Goal: Task Accomplishment & Management: Use online tool/utility

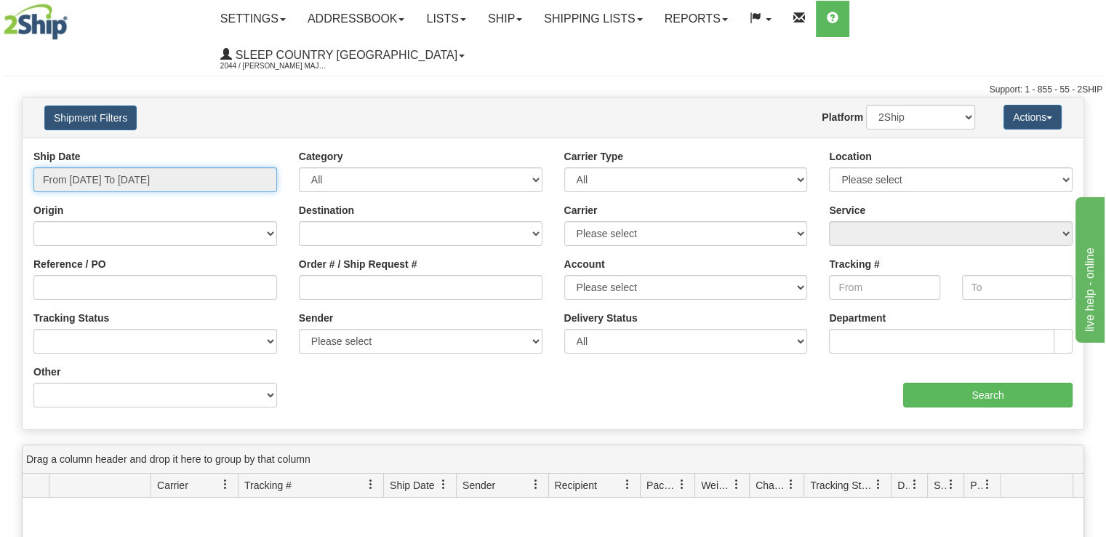
click at [196, 167] on input "From 08/10/2025 To 08/11/2025" at bounding box center [155, 179] width 244 height 25
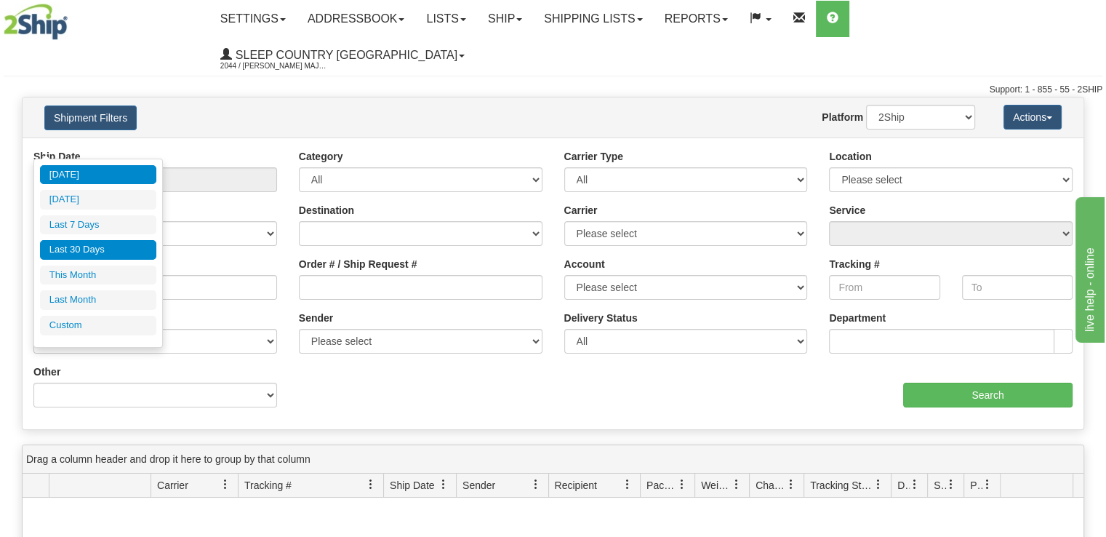
click at [127, 247] on li "Last 30 Days" at bounding box center [98, 250] width 116 height 20
type input "From 07/13/2025 To 08/11/2025"
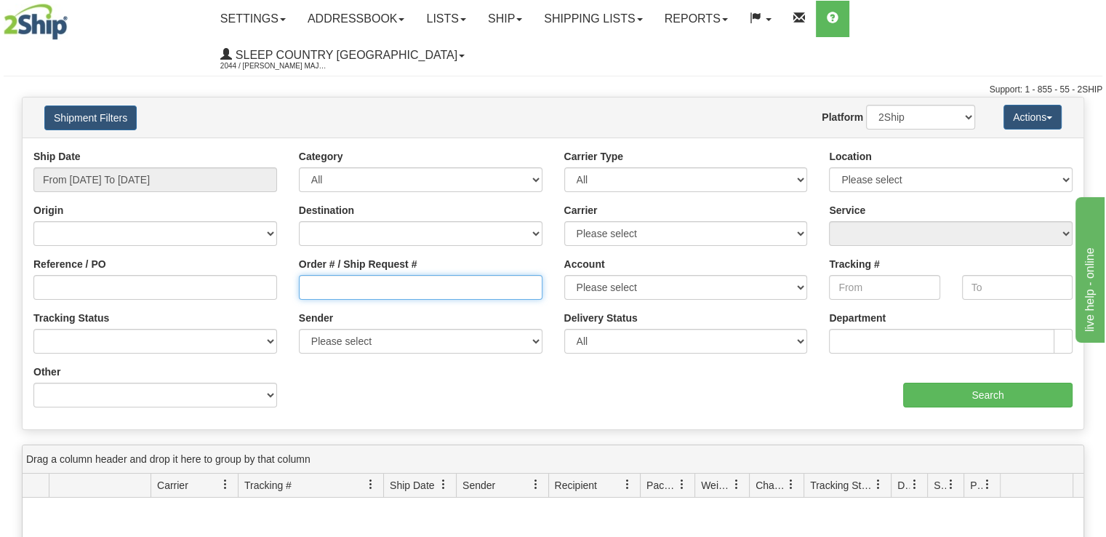
click at [442, 275] on input "Order # / Ship Request #" at bounding box center [421, 287] width 244 height 25
paste input "9000H951942"
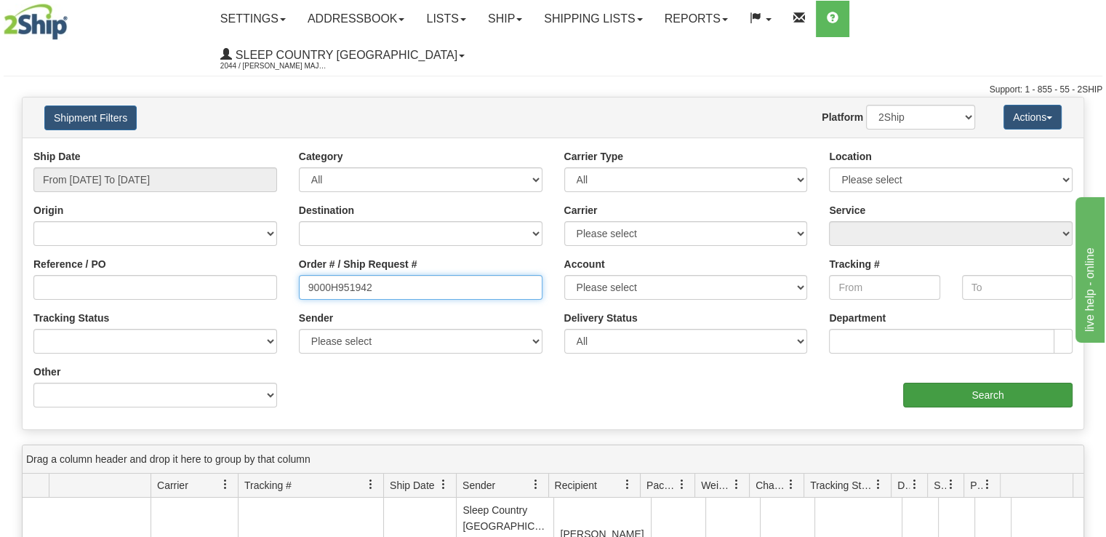
type input "9000H951942"
click at [925, 383] on input "Search" at bounding box center [988, 395] width 169 height 25
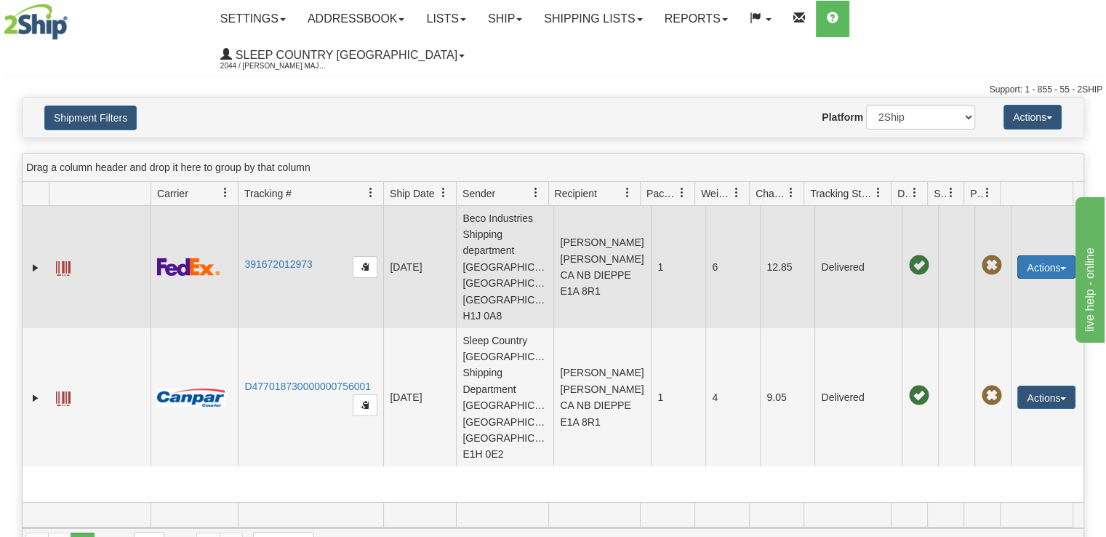
click at [1049, 255] on button "Actions" at bounding box center [1047, 266] width 58 height 23
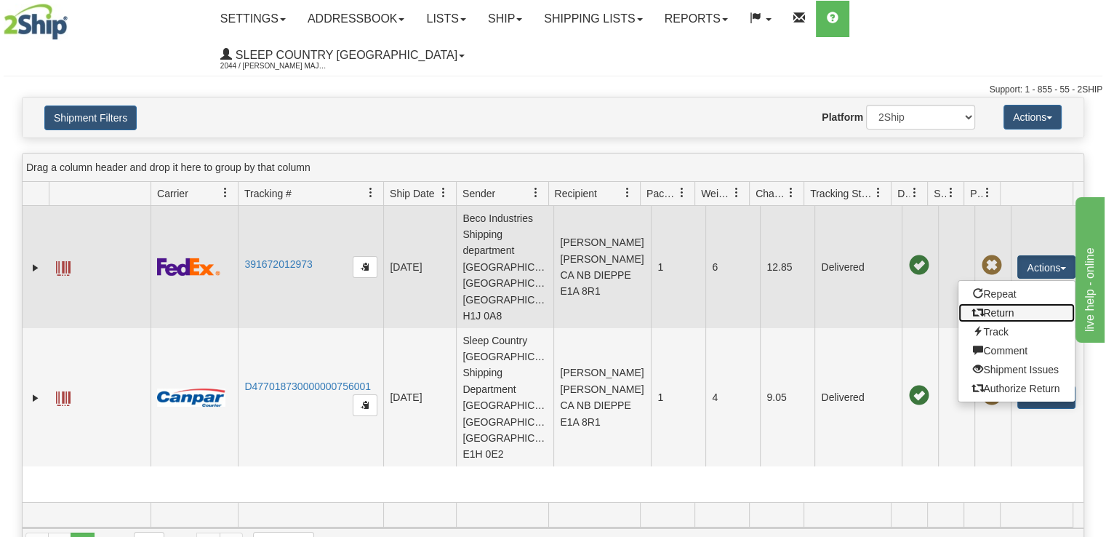
click at [1026, 303] on link "Return" at bounding box center [1017, 312] width 116 height 19
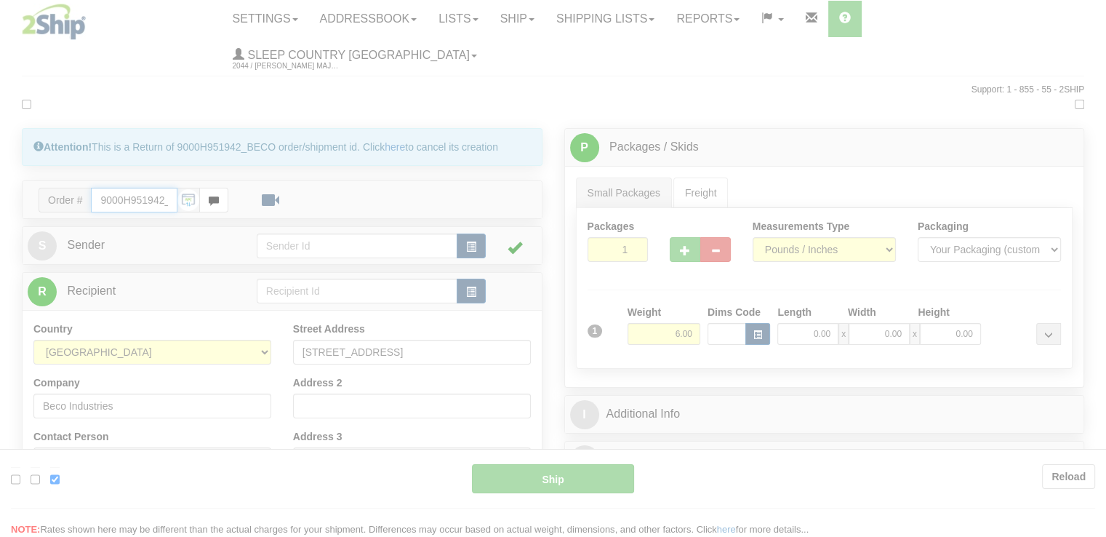
type input "92"
type input "13:57"
type input "16:00"
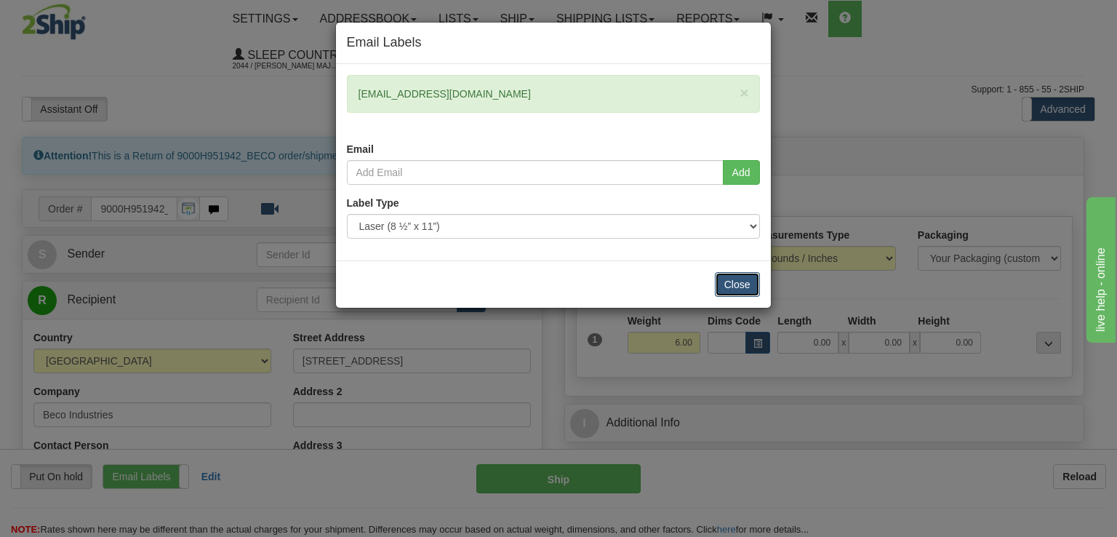
click at [728, 279] on button "Close" at bounding box center [737, 284] width 45 height 25
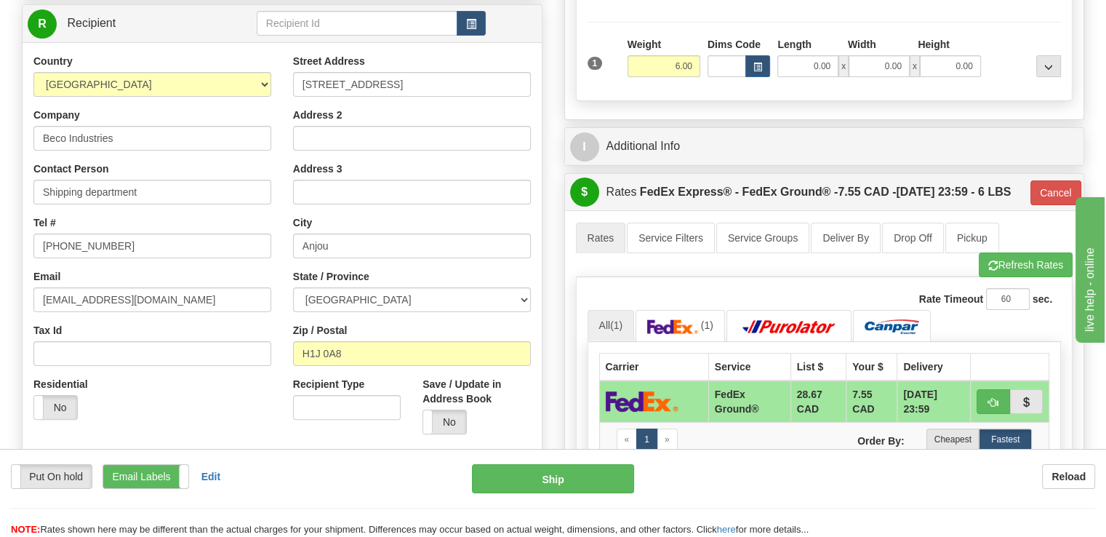
scroll to position [364, 0]
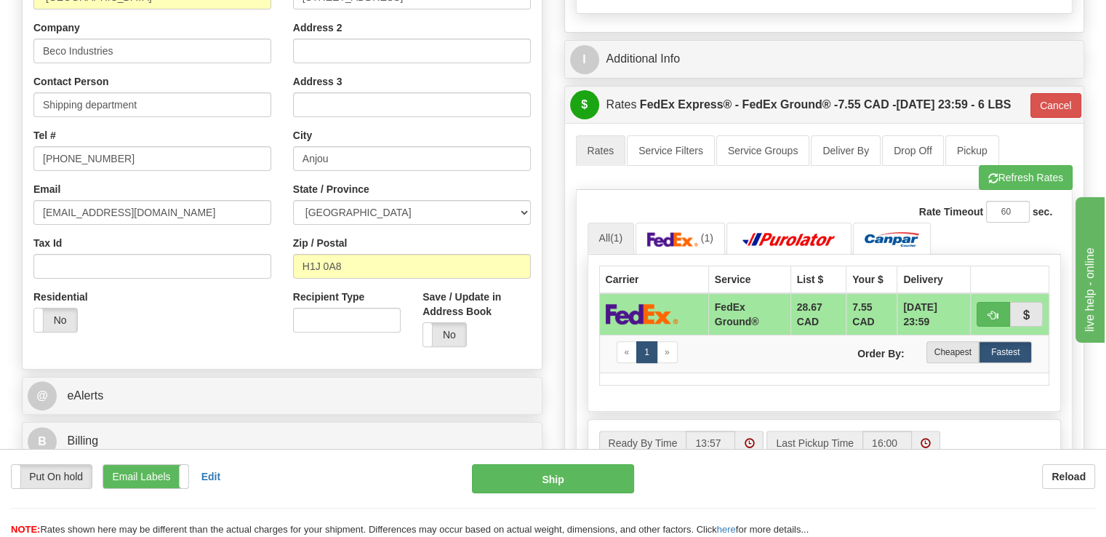
click at [578, 255] on div "Rate Timeout 60 sec. 92 All (1) (1) «" at bounding box center [825, 337] width 498 height 295
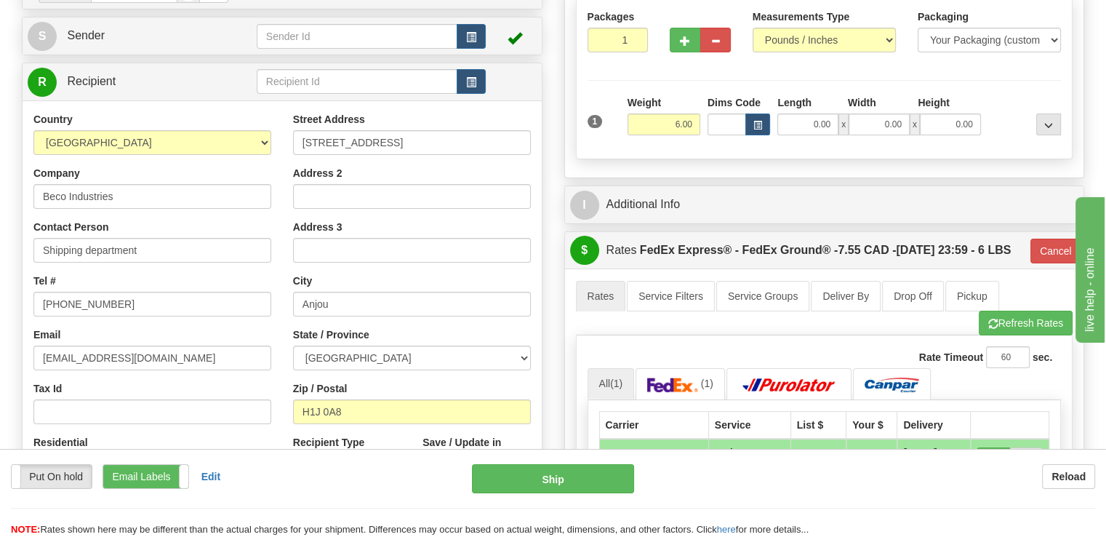
click at [440, 166] on div "Address 2" at bounding box center [412, 187] width 238 height 43
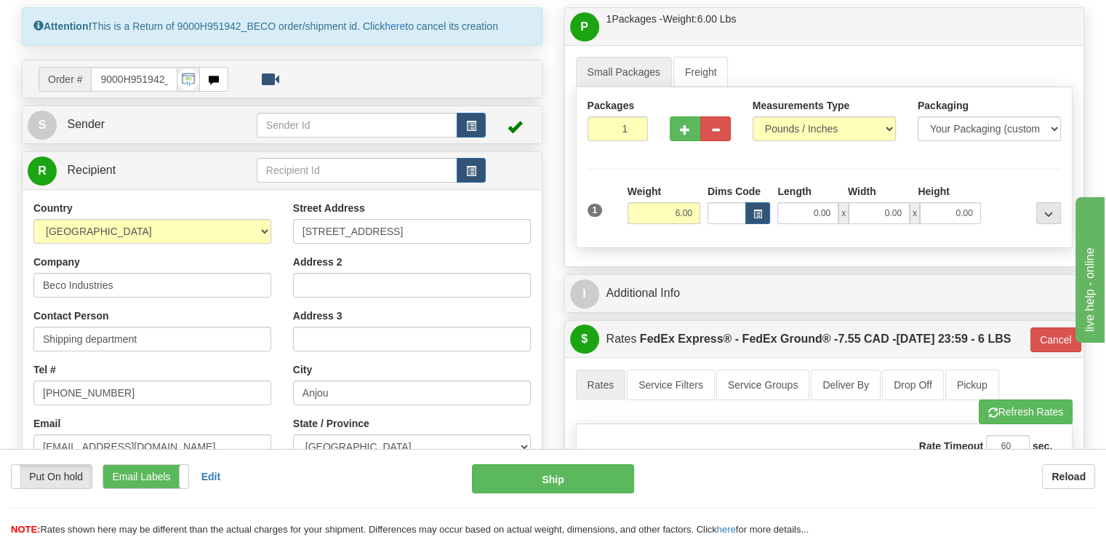
scroll to position [0, 0]
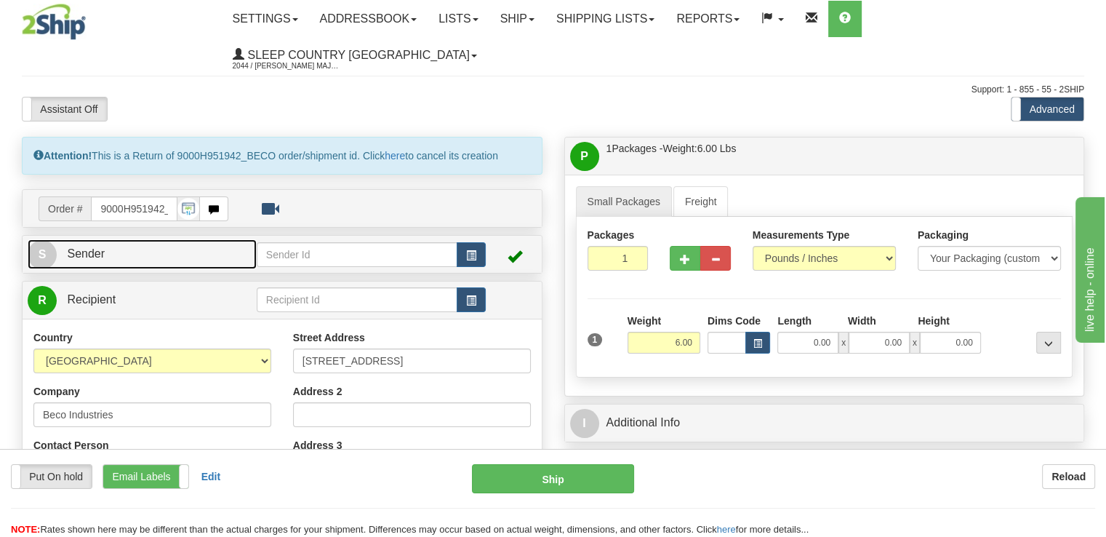
click at [85, 247] on span "Sender" at bounding box center [86, 253] width 38 height 12
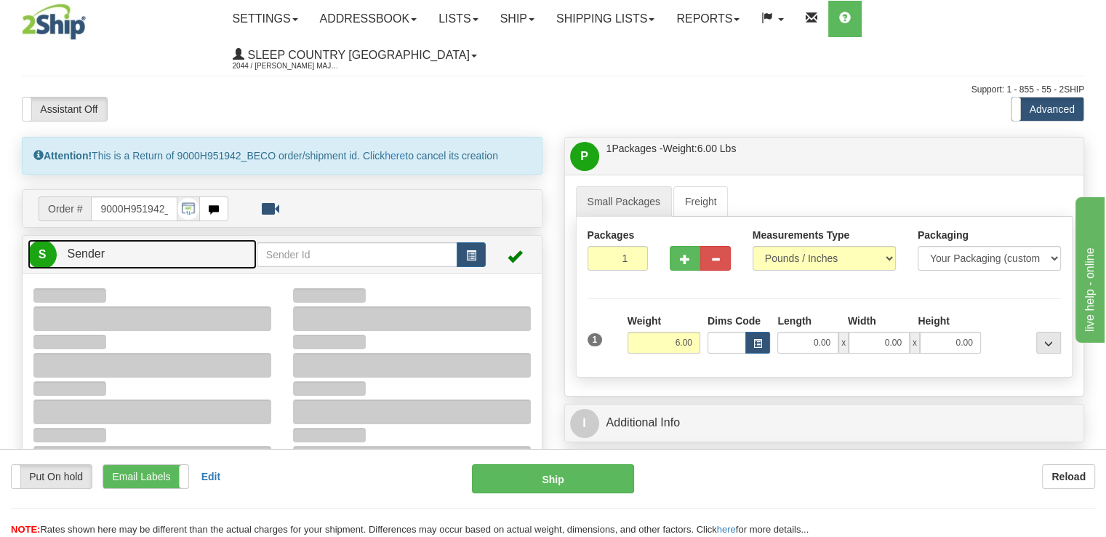
type input "13:56"
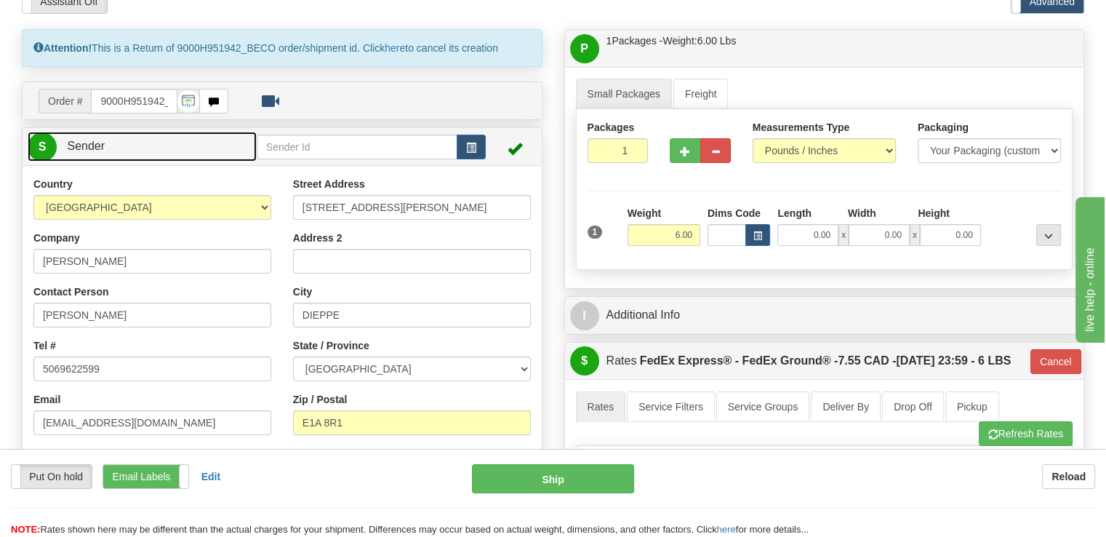
scroll to position [218, 0]
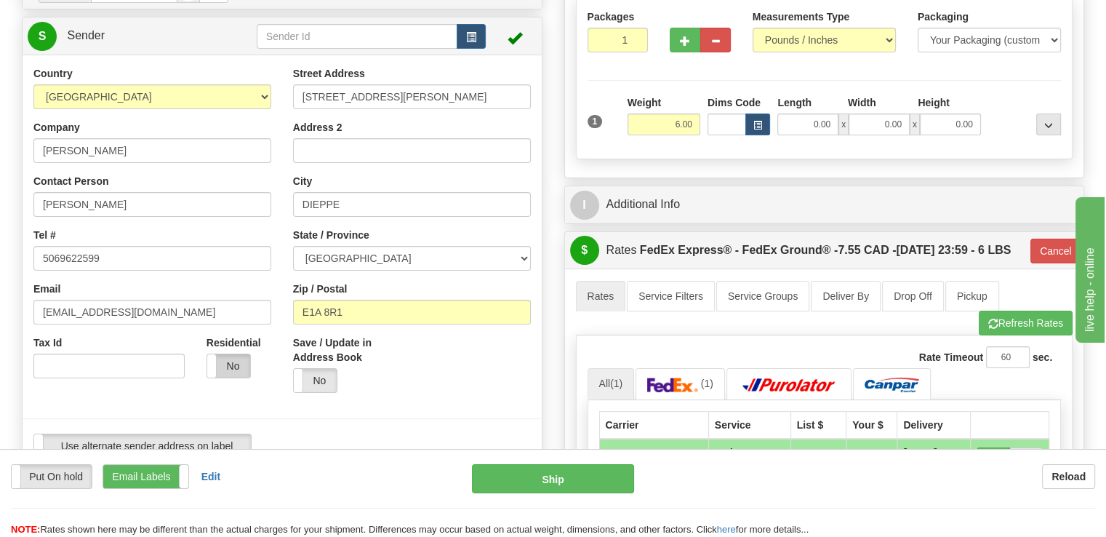
click at [228, 354] on label "No" at bounding box center [228, 365] width 43 height 23
type input "92"
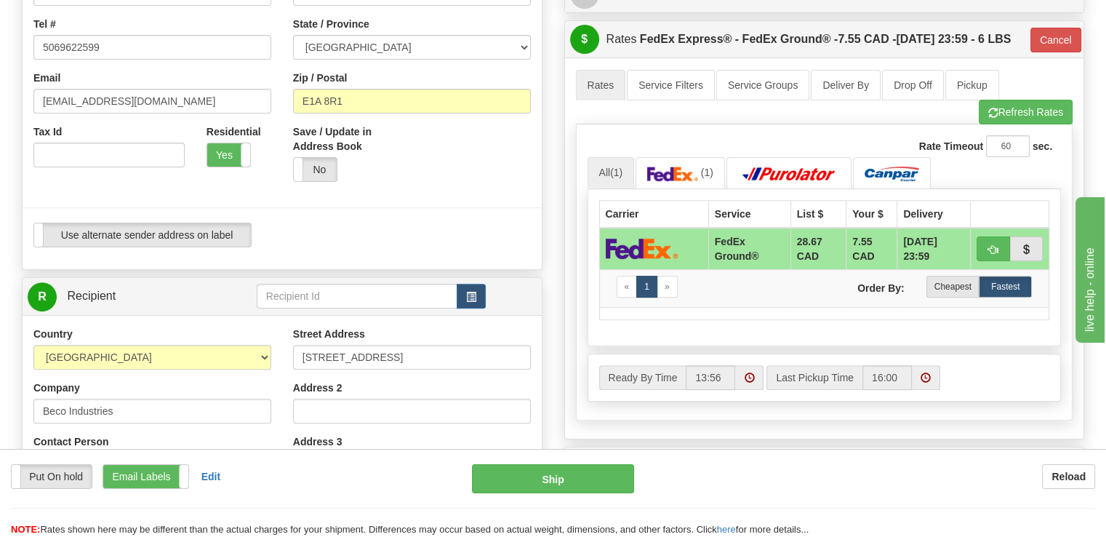
scroll to position [436, 0]
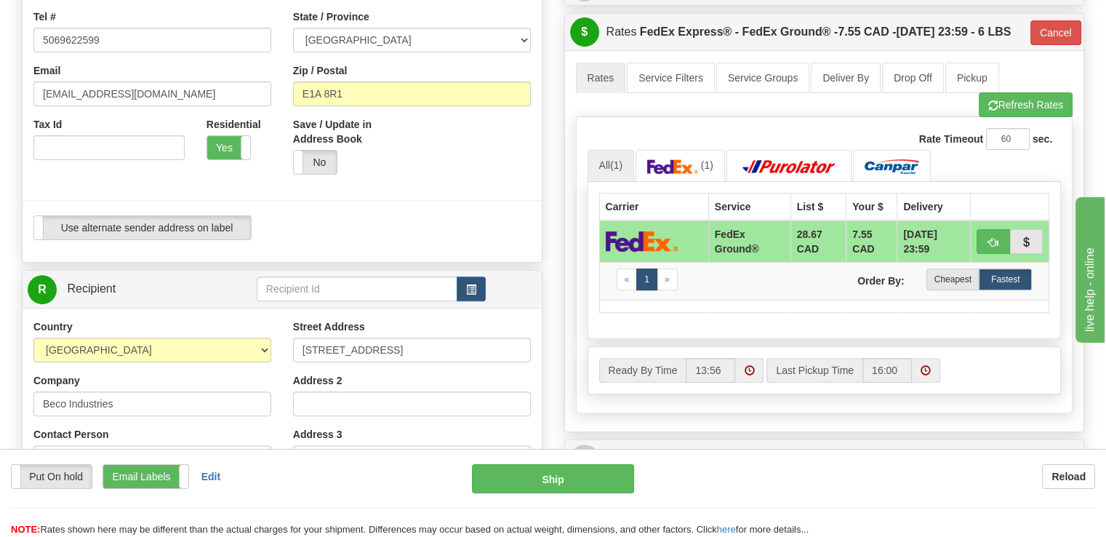
click at [434, 143] on div "Save / Update in Address Book Yes No" at bounding box center [412, 151] width 260 height 68
click at [223, 274] on link "R Recipient" at bounding box center [130, 289] width 204 height 30
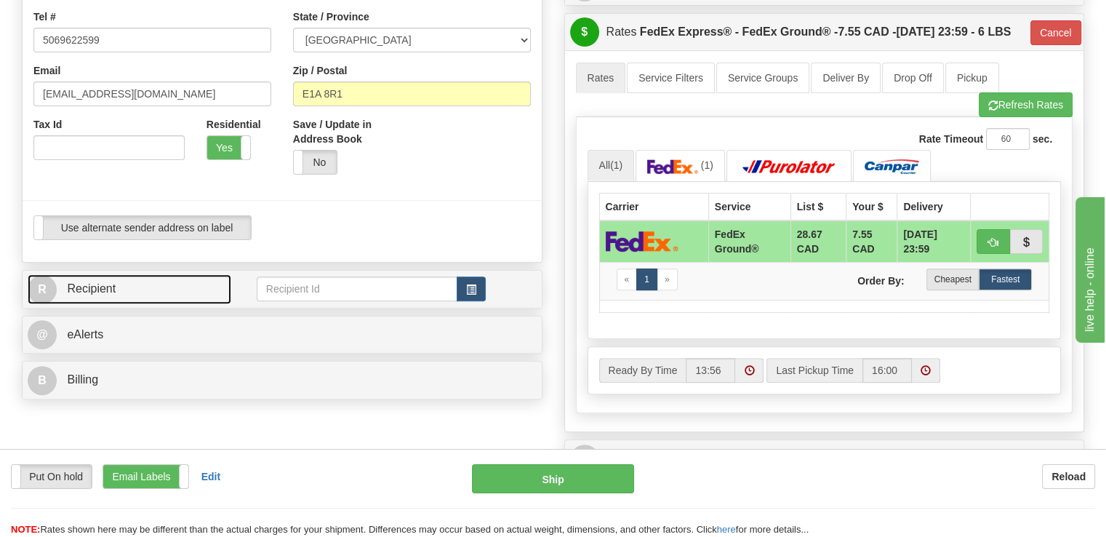
click at [143, 274] on link "R Recipient" at bounding box center [130, 289] width 204 height 30
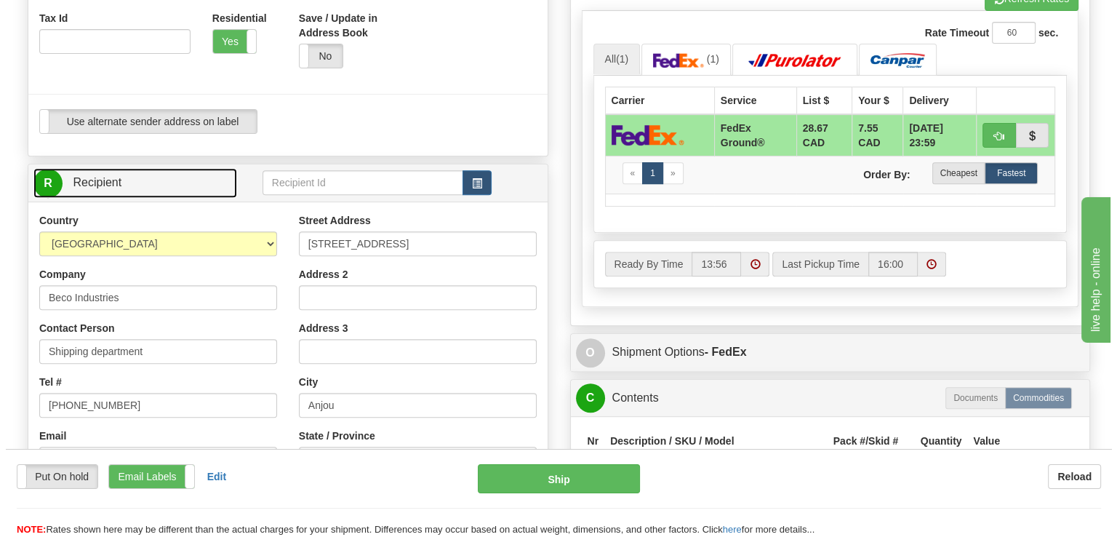
scroll to position [655, 0]
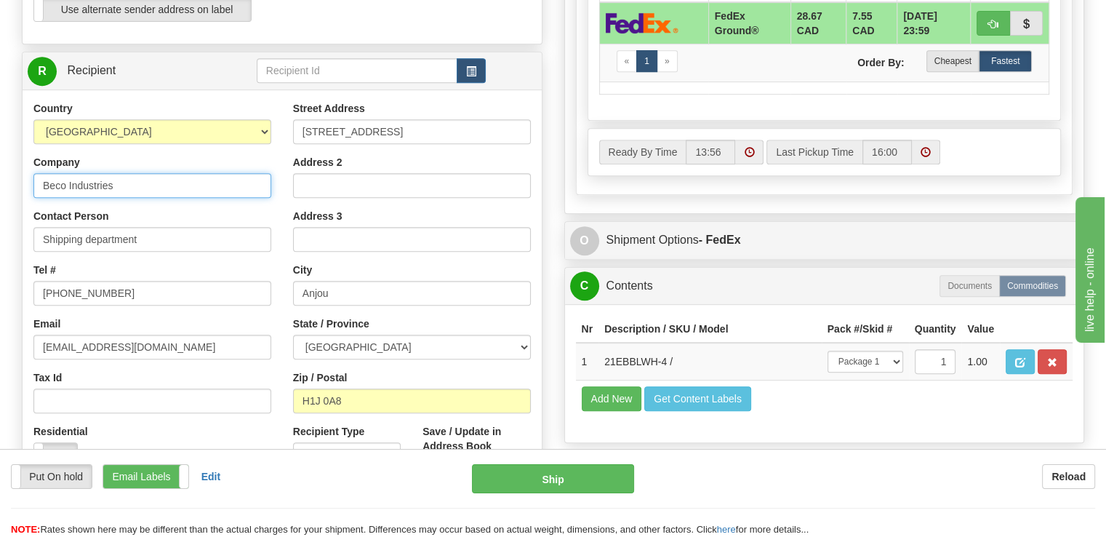
click at [191, 173] on input "Beco Industries" at bounding box center [152, 185] width 238 height 25
drag, startPoint x: 154, startPoint y: 156, endPoint x: -119, endPoint y: 129, distance: 274.8
click at [474, 58] on button "button" at bounding box center [471, 70] width 29 height 25
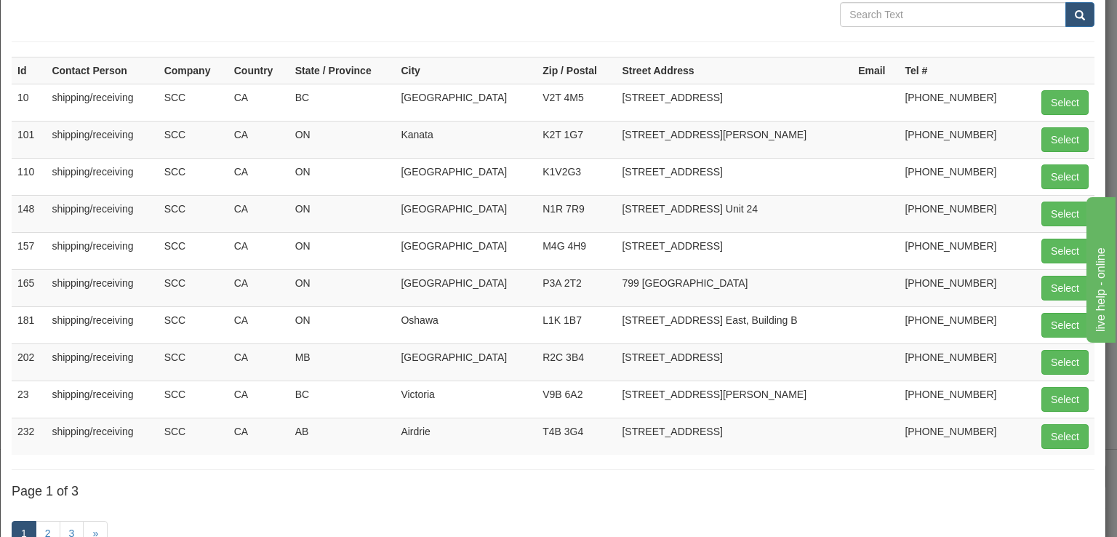
scroll to position [145, 0]
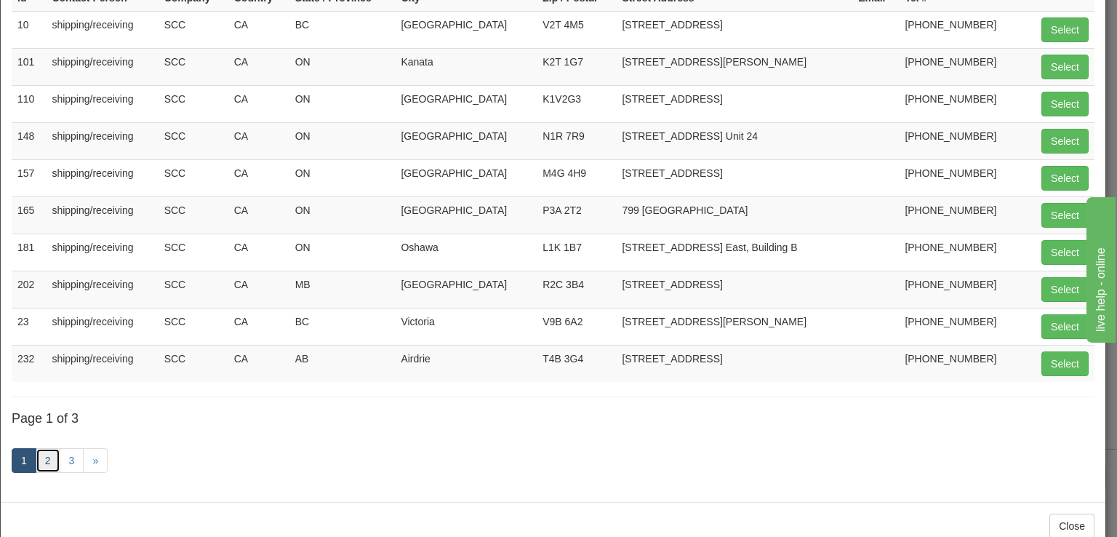
click at [43, 466] on link "2" at bounding box center [48, 460] width 25 height 25
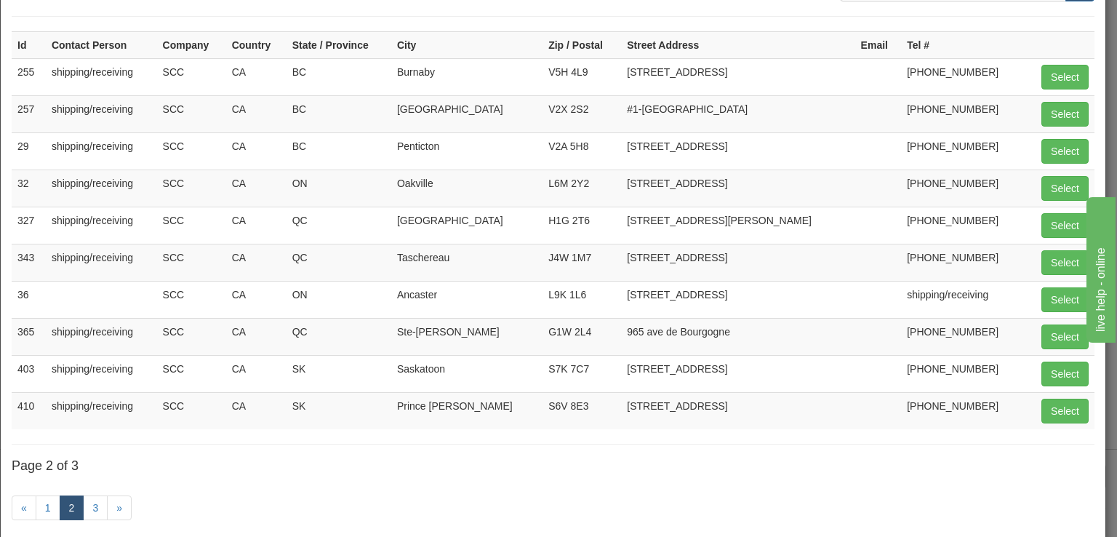
scroll to position [73, 0]
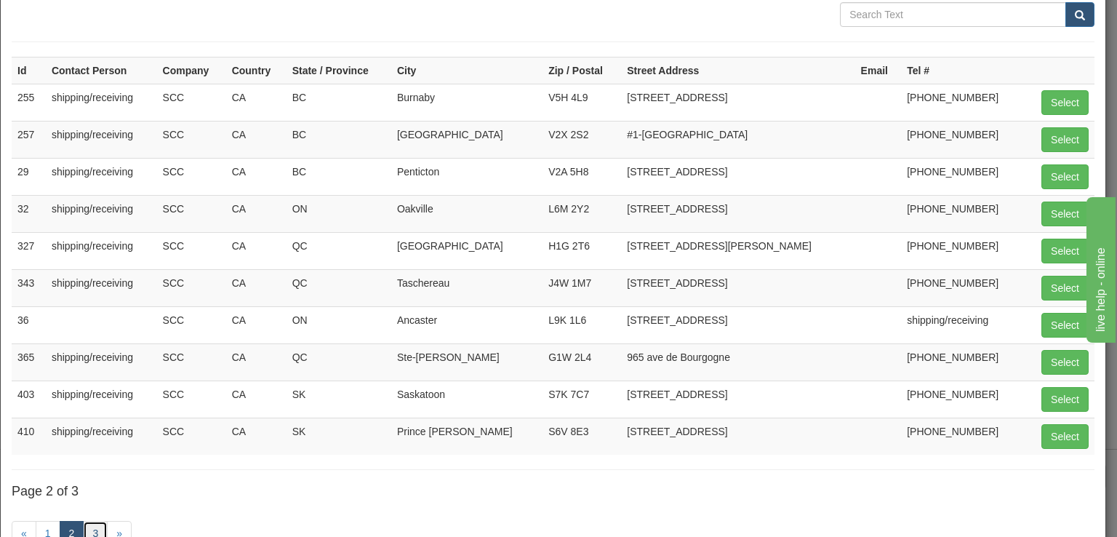
click at [100, 526] on link "3" at bounding box center [95, 533] width 25 height 25
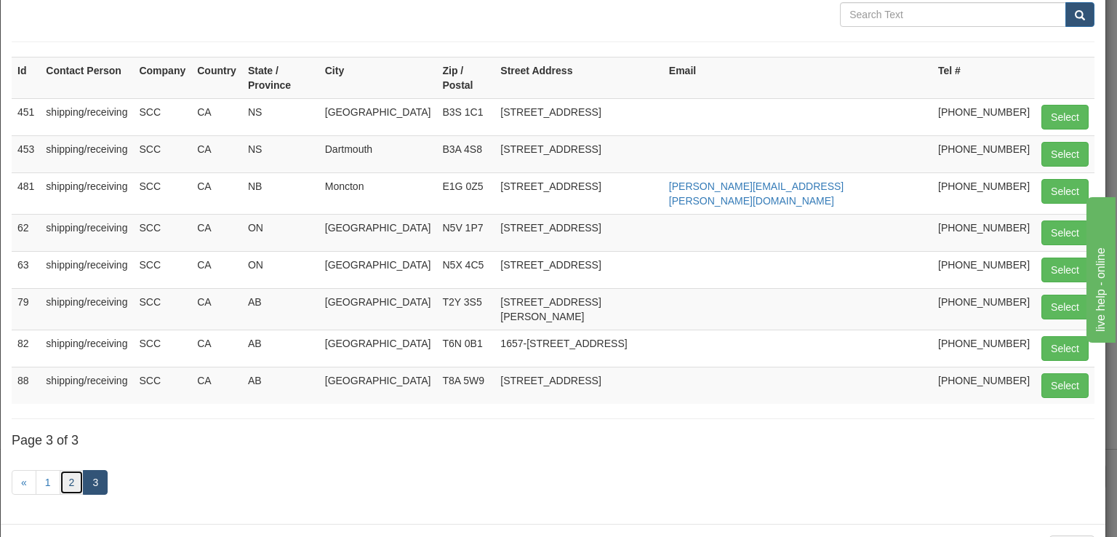
click at [70, 470] on link "2" at bounding box center [72, 482] width 25 height 25
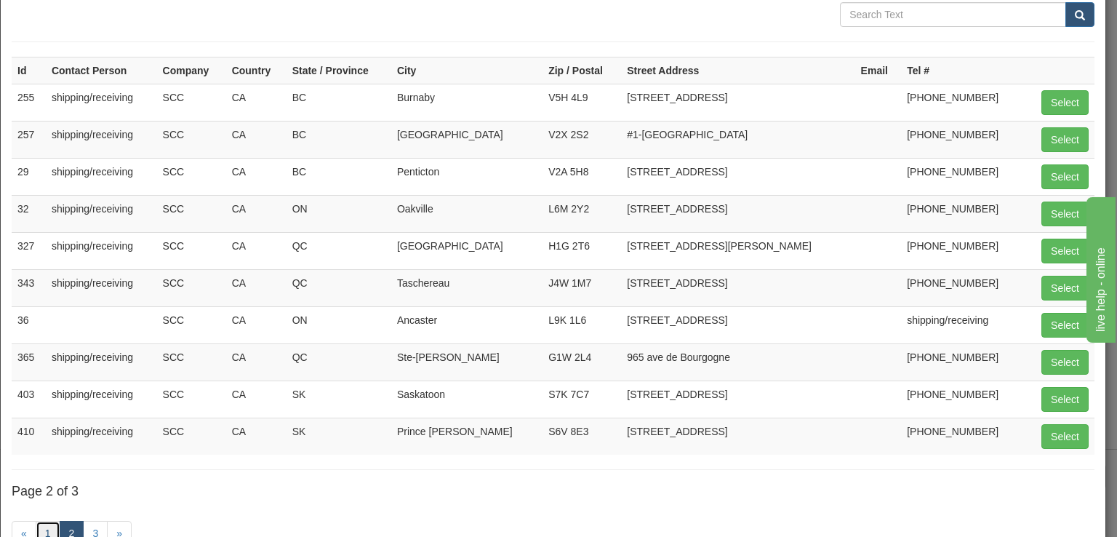
click at [47, 521] on link "1" at bounding box center [48, 533] width 25 height 25
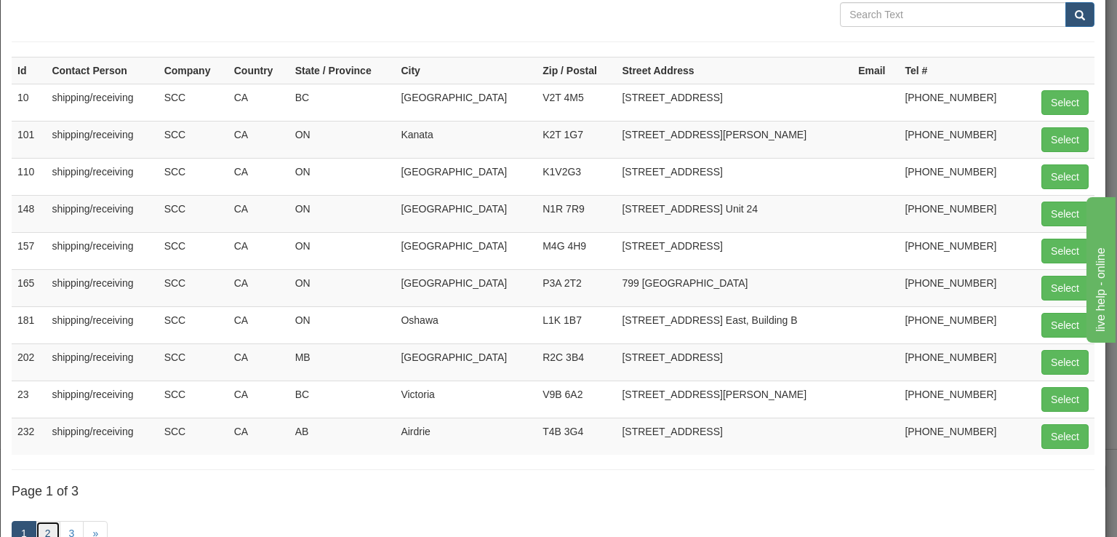
click at [44, 533] on link "2" at bounding box center [48, 533] width 25 height 25
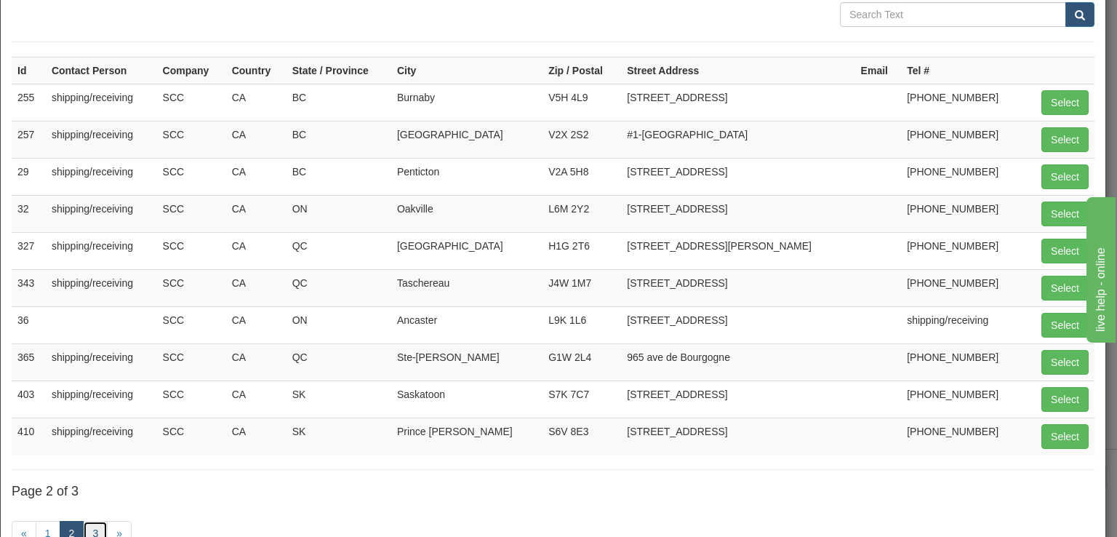
click at [84, 521] on link "3" at bounding box center [95, 533] width 25 height 25
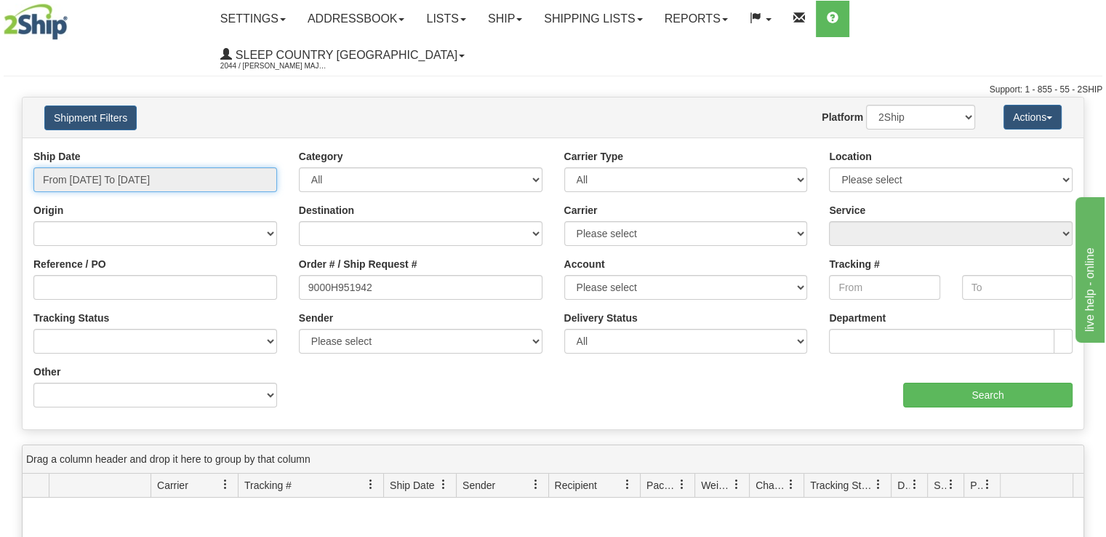
click at [189, 167] on input "From 08/10/2025 To 08/11/2025" at bounding box center [155, 179] width 244 height 25
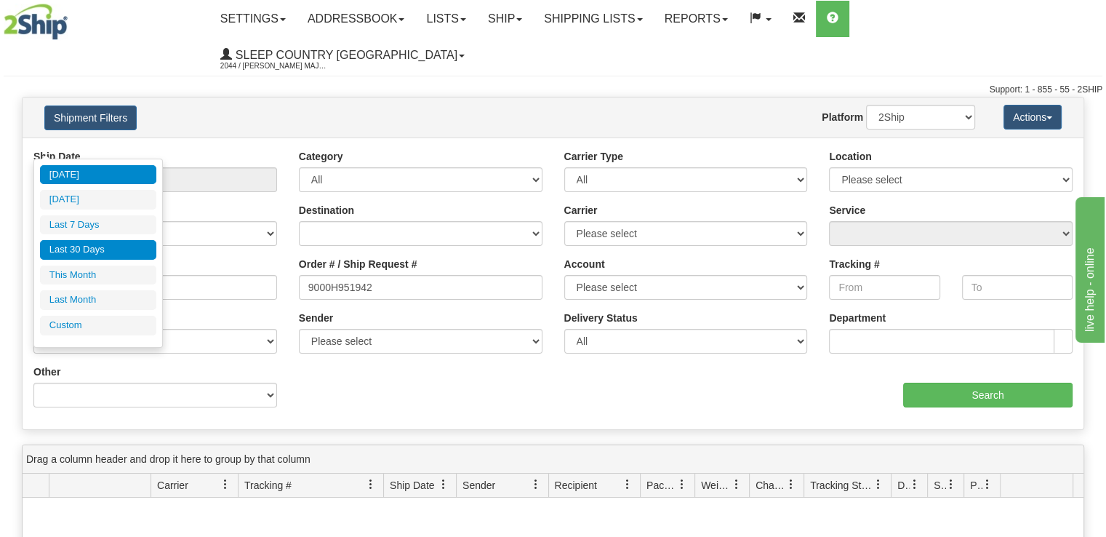
click at [143, 250] on li "Last 30 Days" at bounding box center [98, 250] width 116 height 20
type input "From 07/13/2025 To 08/11/2025"
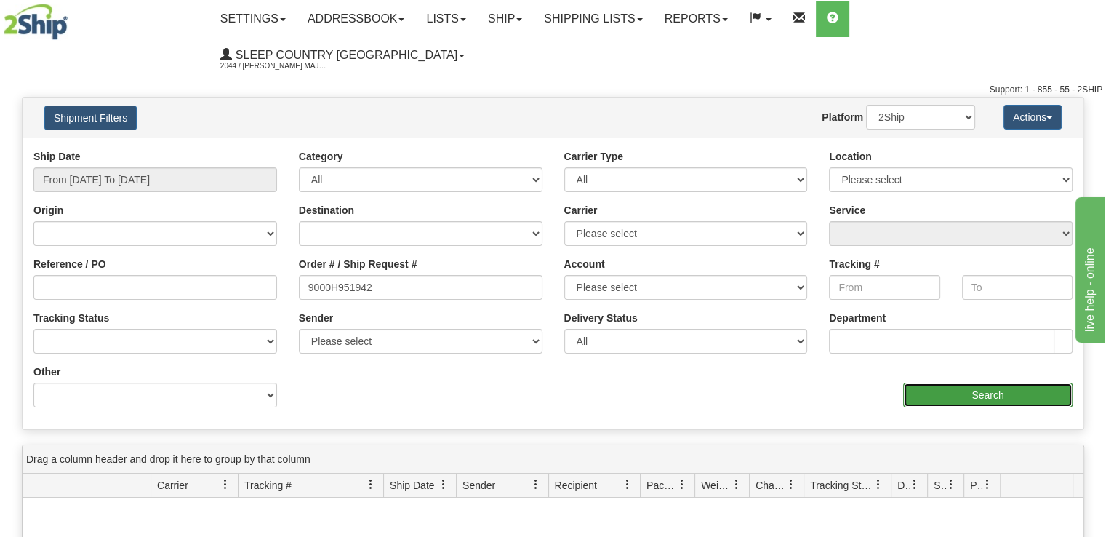
click at [982, 383] on input "Search" at bounding box center [988, 395] width 169 height 25
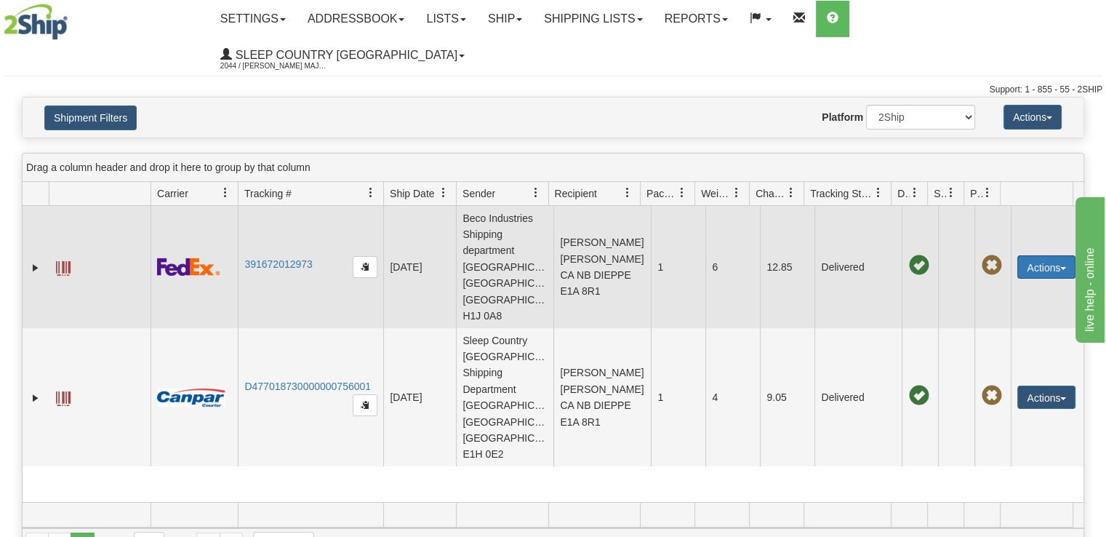
click at [1028, 255] on button "Actions" at bounding box center [1047, 266] width 58 height 23
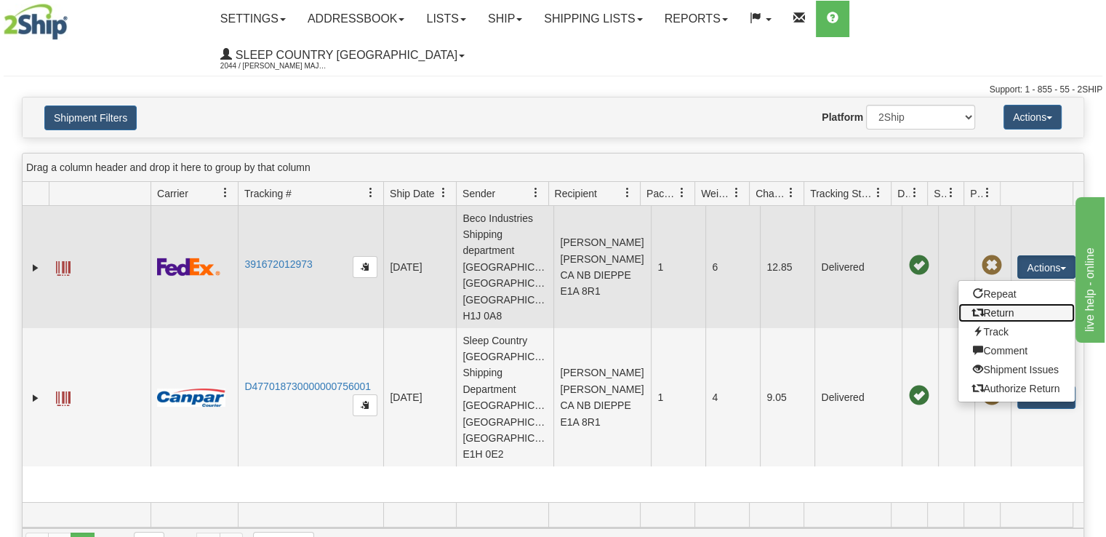
click at [1018, 303] on link "Return" at bounding box center [1017, 312] width 116 height 19
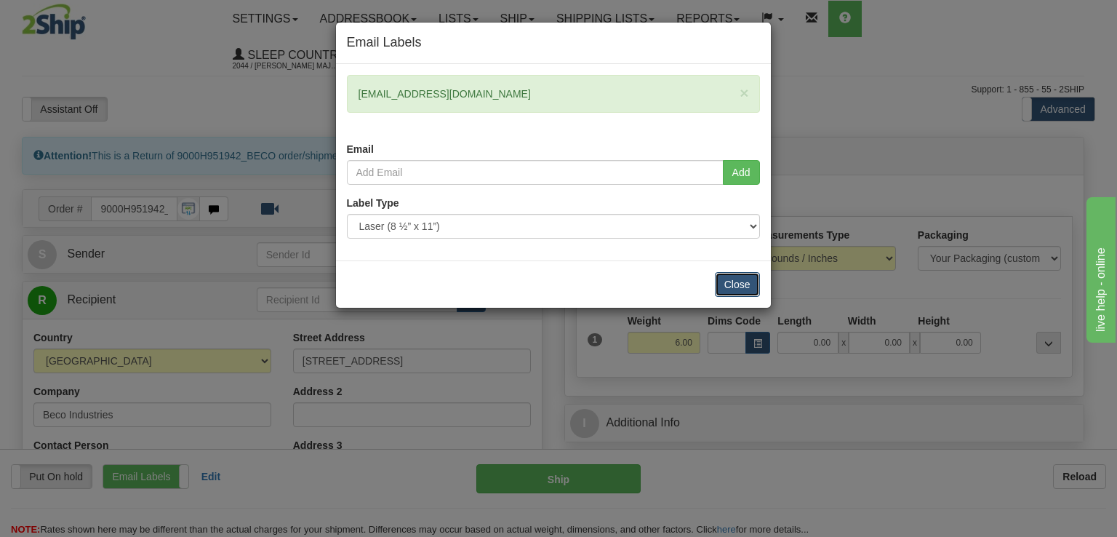
click at [733, 284] on button "Close" at bounding box center [737, 284] width 45 height 25
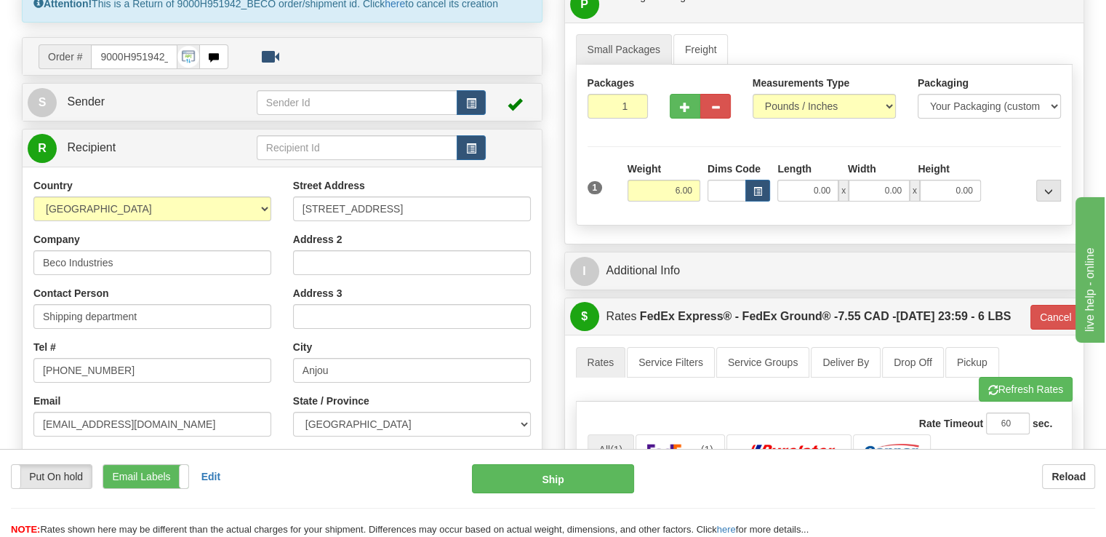
scroll to position [218, 0]
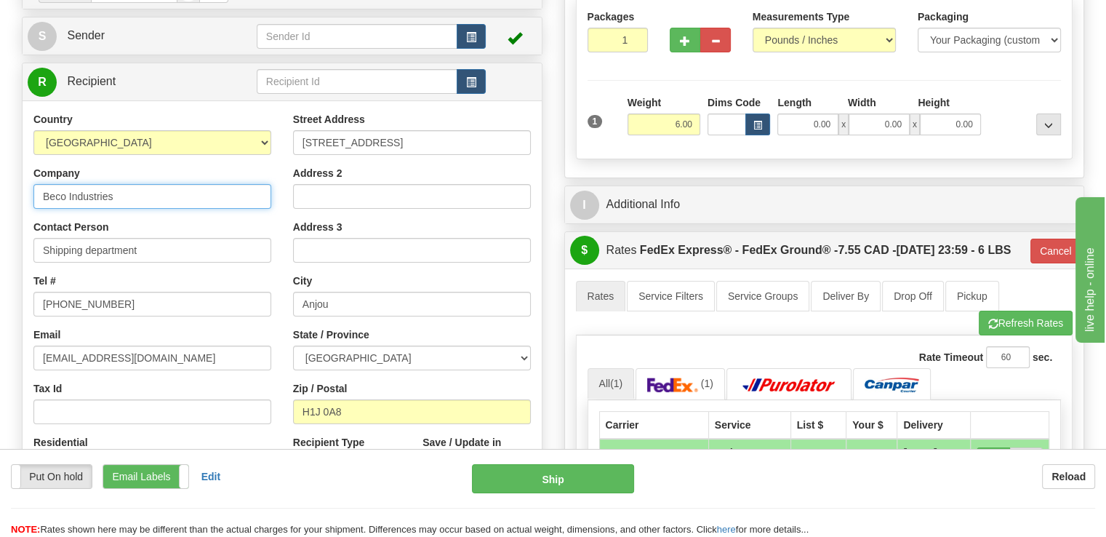
click at [227, 184] on input "Beco Industries" at bounding box center [152, 196] width 238 height 25
drag, startPoint x: 227, startPoint y: 160, endPoint x: 44, endPoint y: 144, distance: 183.3
click at [57, 166] on div "Company Beco Industries" at bounding box center [152, 187] width 238 height 43
click at [166, 184] on input "Beco Industries" at bounding box center [152, 196] width 238 height 25
drag, startPoint x: 166, startPoint y: 156, endPoint x: -31, endPoint y: 143, distance: 196.9
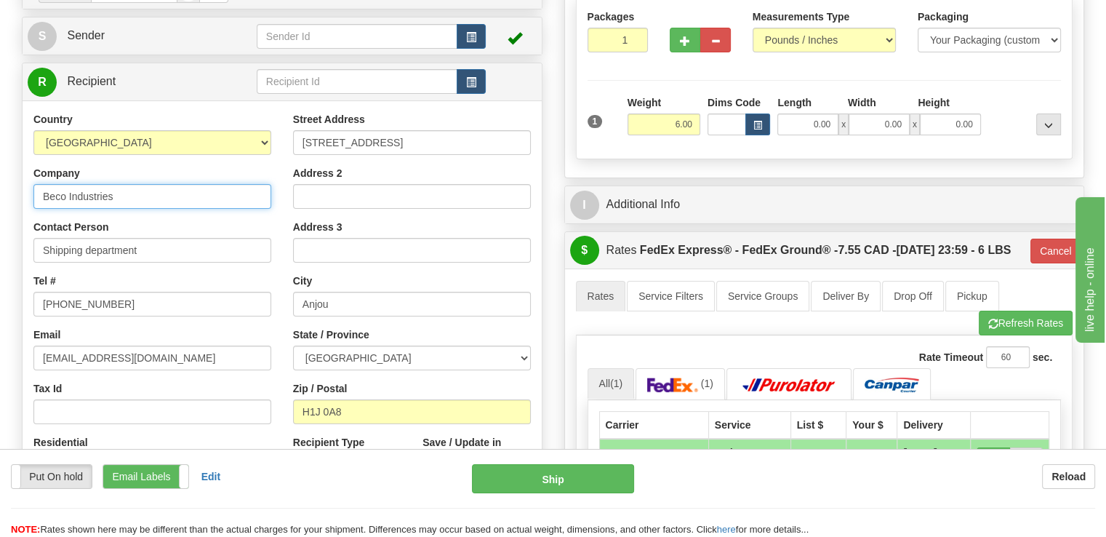
click at [0, 143] on html "Training Course Close Toggle navigation Settings Shipping Preferences New Sende…" at bounding box center [553, 50] width 1106 height 537
type input "D"
type input "Sleep Country"
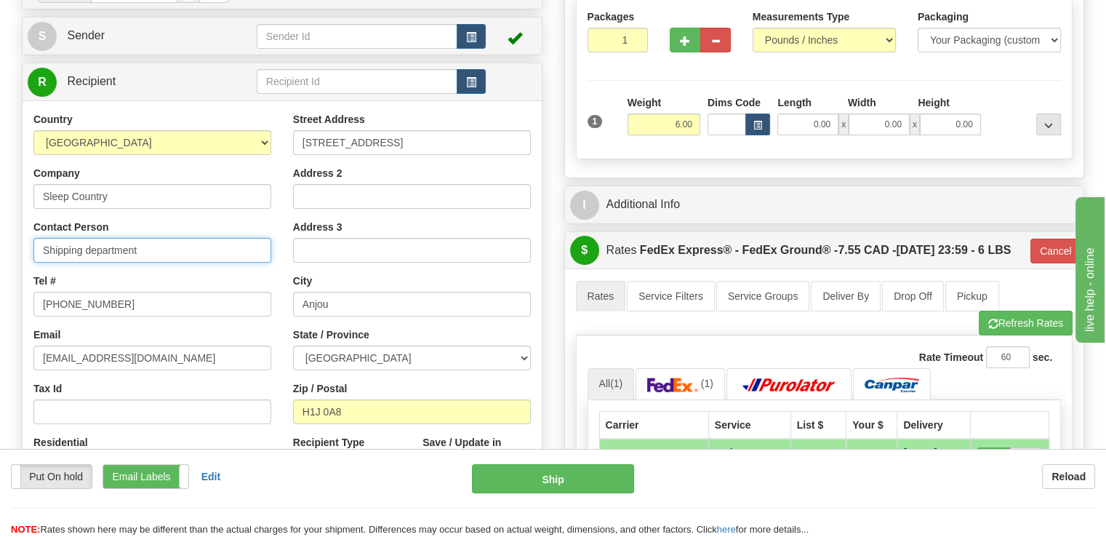
click at [61, 238] on input "Shipping department" at bounding box center [152, 250] width 238 height 25
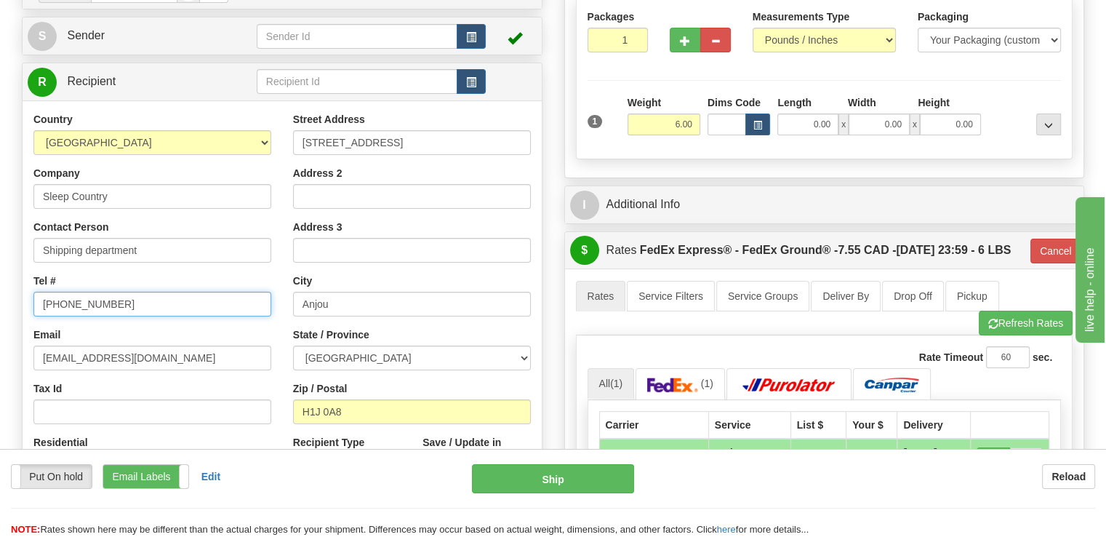
click at [61, 292] on input "514 353-9060" at bounding box center [152, 304] width 238 height 25
click at [160, 292] on input "514 353-9060" at bounding box center [152, 304] width 238 height 25
paste input "6139682776"
drag, startPoint x: 191, startPoint y: 268, endPoint x: -36, endPoint y: 239, distance: 228.1
click at [0, 239] on html "Training Course Close Toggle navigation Settings Shipping Preferences New Sende…" at bounding box center [553, 50] width 1106 height 537
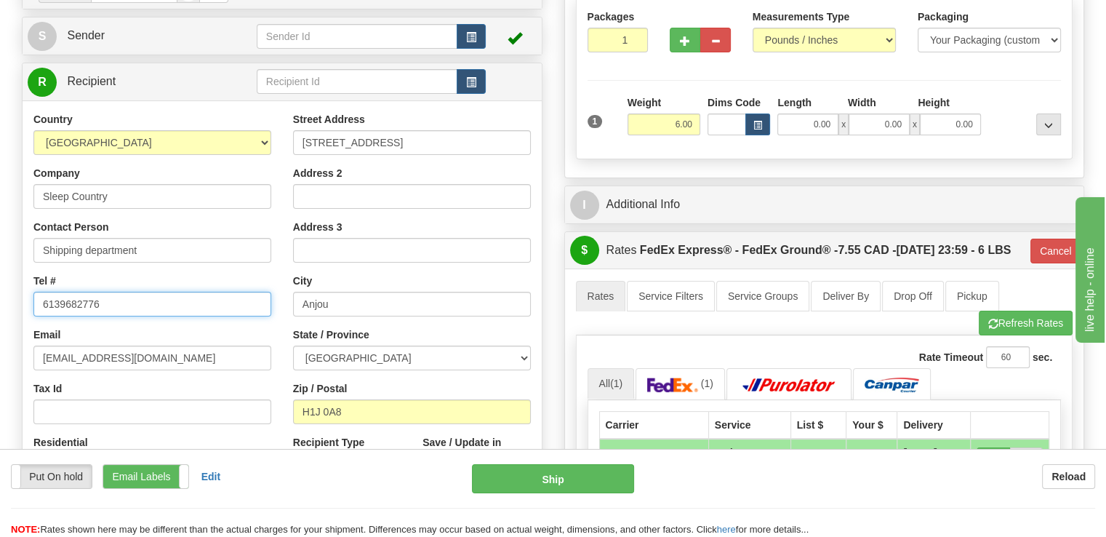
type input "6139682776"
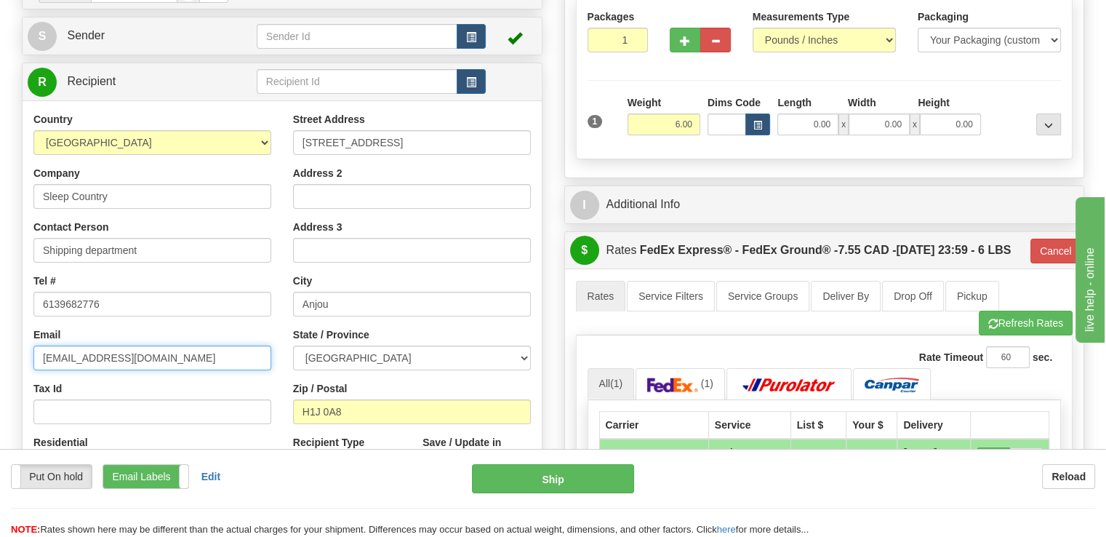
drag, startPoint x: 229, startPoint y: 323, endPoint x: -1, endPoint y: 295, distance: 231.6
click at [0, 295] on html "Training Course Close Toggle navigation Settings Shipping Preferences New Sende…" at bounding box center [553, 50] width 1106 height 537
paste input "allsupervisors-914@sleepcountry.ca"
type input "allsupervisors-914@sleepcountry.ca"
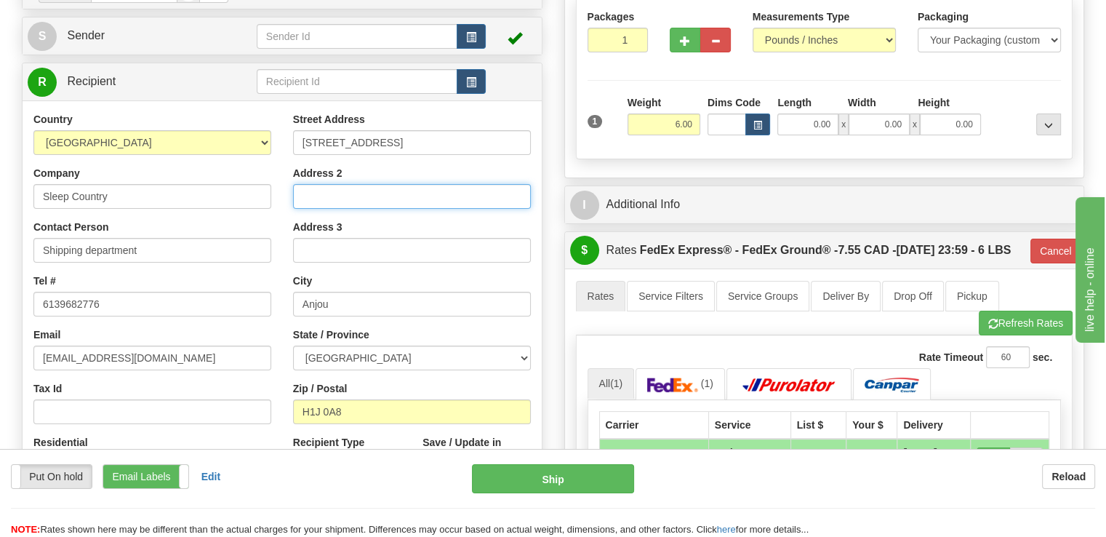
click at [355, 184] on input "Address 2" at bounding box center [412, 196] width 238 height 25
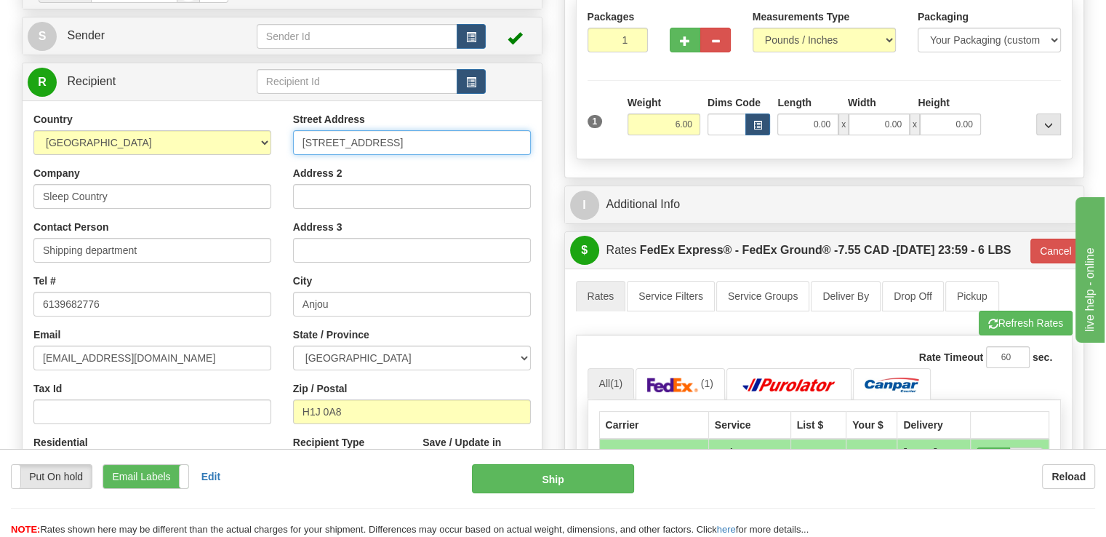
drag, startPoint x: 412, startPoint y: 111, endPoint x: 218, endPoint y: 105, distance: 194.3
click at [260, 112] on div "Country AFGHANISTAN ALAND ISLANDS ALBANIA ALGERIA AMERICAN SAMOA ANDORRA ANGOLA…" at bounding box center [282, 307] width 519 height 391
paste input "520 COLLEGE ST EAST"
type input "520 COLLEGE ST EAST"
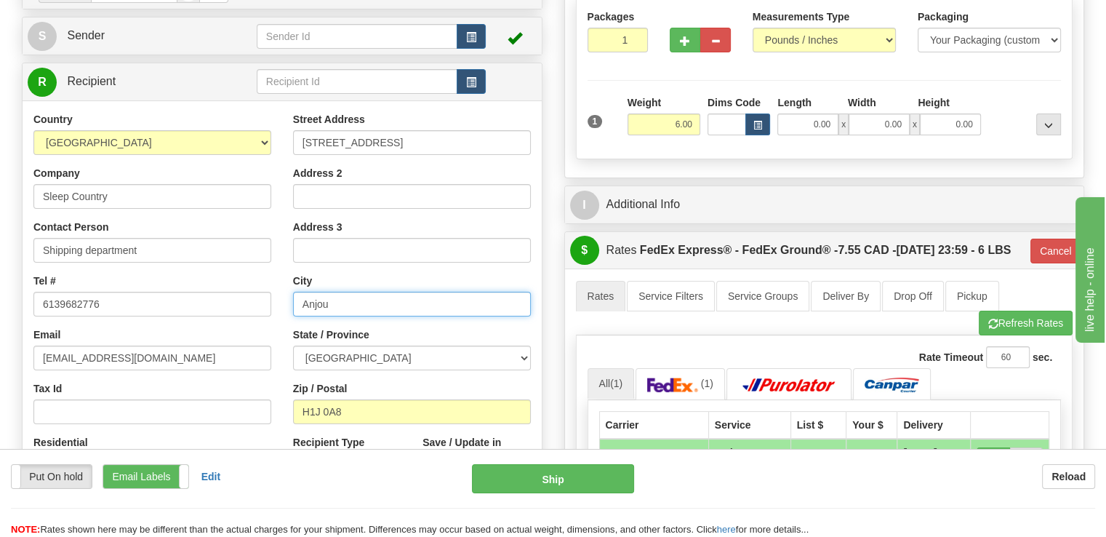
drag, startPoint x: 361, startPoint y: 272, endPoint x: 192, endPoint y: 272, distance: 168.8
click at [192, 272] on div "Country AFGHANISTAN ALAND ISLANDS ALBANIA ALGERIA AMERICAN SAMOA ANDORRA ANGOLA…" at bounding box center [282, 307] width 519 height 391
type input "belleville"
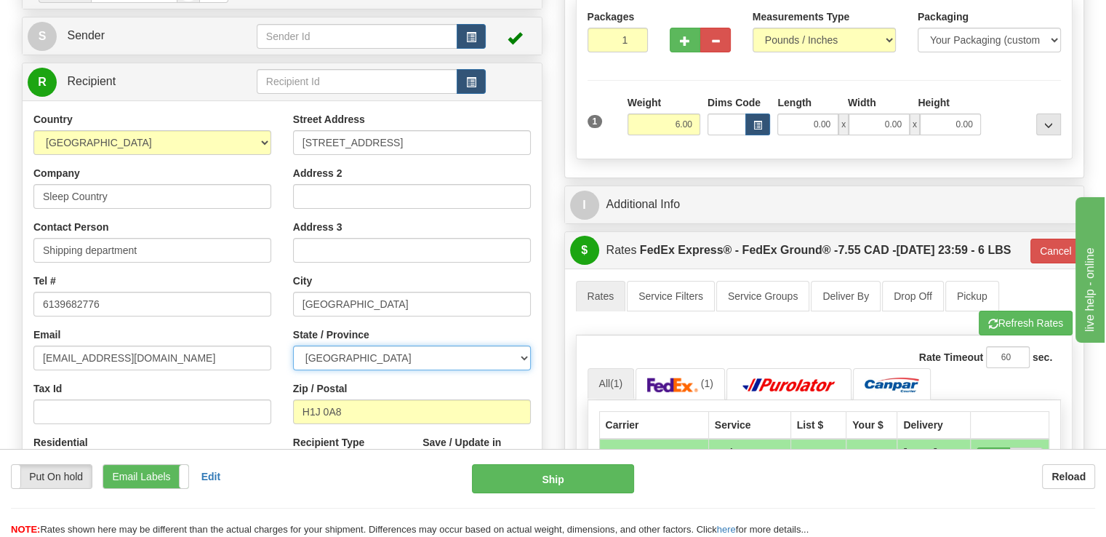
click at [530, 346] on select "ALBERTA BRITISH COLUMBIA MANITOBA NEW BRUNSWICK NEWFOUNDLAND NOVA SCOTIA NUNAVU…" at bounding box center [412, 358] width 238 height 25
select select "ON"
click at [293, 346] on select "ALBERTA BRITISH COLUMBIA MANITOBA NEW BRUNSWICK NEWFOUNDLAND NOVA SCOTIA NUNAVU…" at bounding box center [412, 358] width 238 height 25
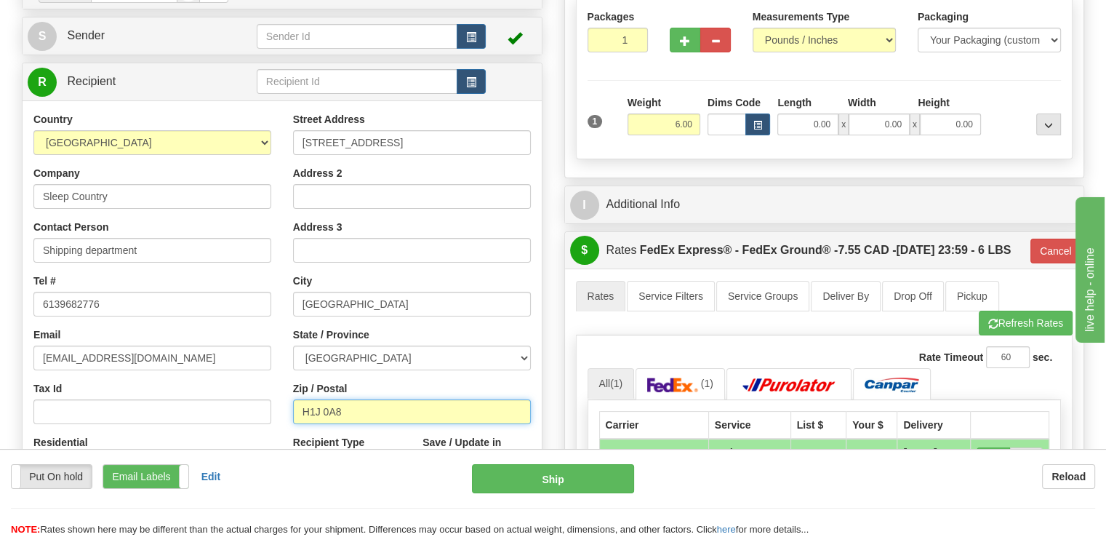
drag, startPoint x: 379, startPoint y: 379, endPoint x: 79, endPoint y: 340, distance: 302.3
click at [83, 340] on div "Country AFGHANISTAN ALAND ISLANDS ALBANIA ALGERIA AMERICAN SAMOA ANDORRA ANGOLA…" at bounding box center [282, 307] width 519 height 391
paste input "K8N 4Z6"
type input "K8N 4Z6"
click at [210, 435] on div "Residential Yes No" at bounding box center [153, 462] width 260 height 54
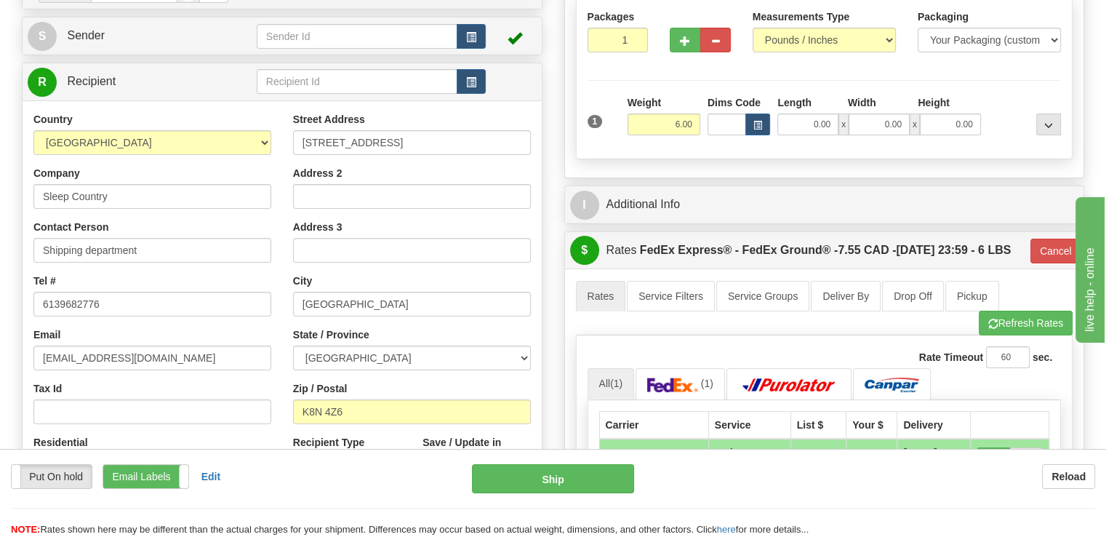
type input "92"
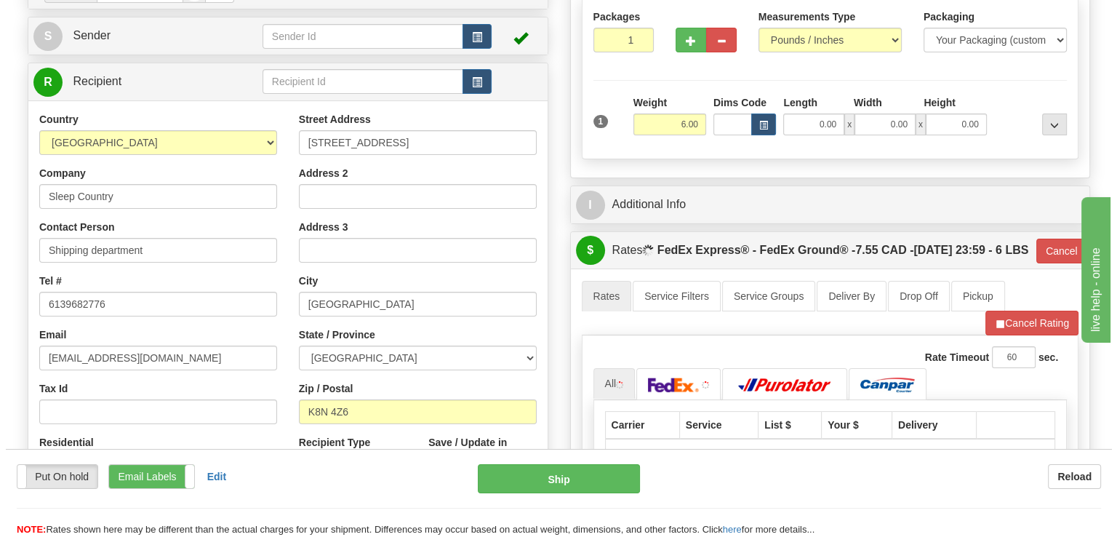
scroll to position [364, 0]
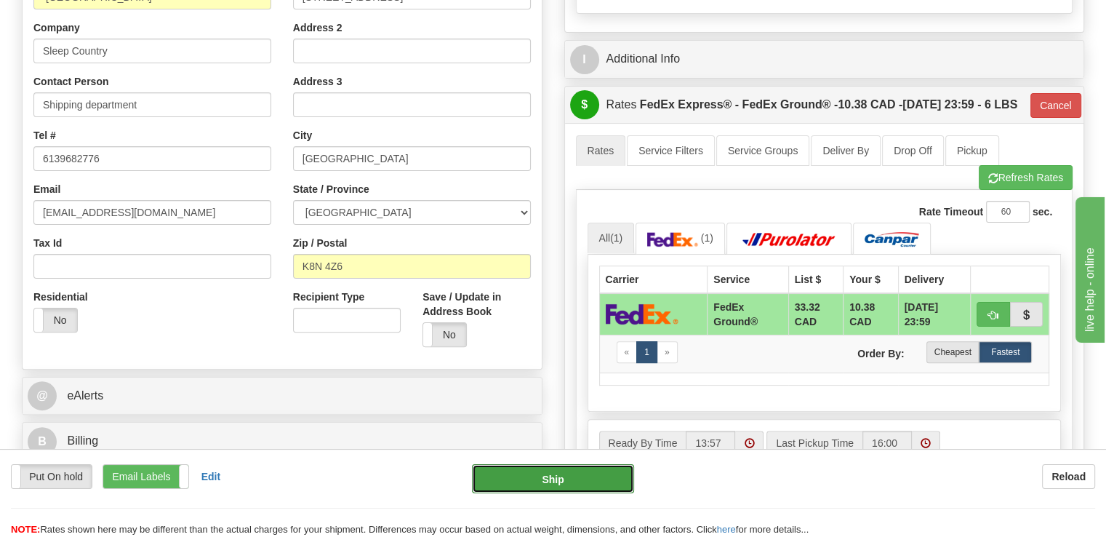
click at [557, 478] on button "Ship" at bounding box center [553, 478] width 163 height 29
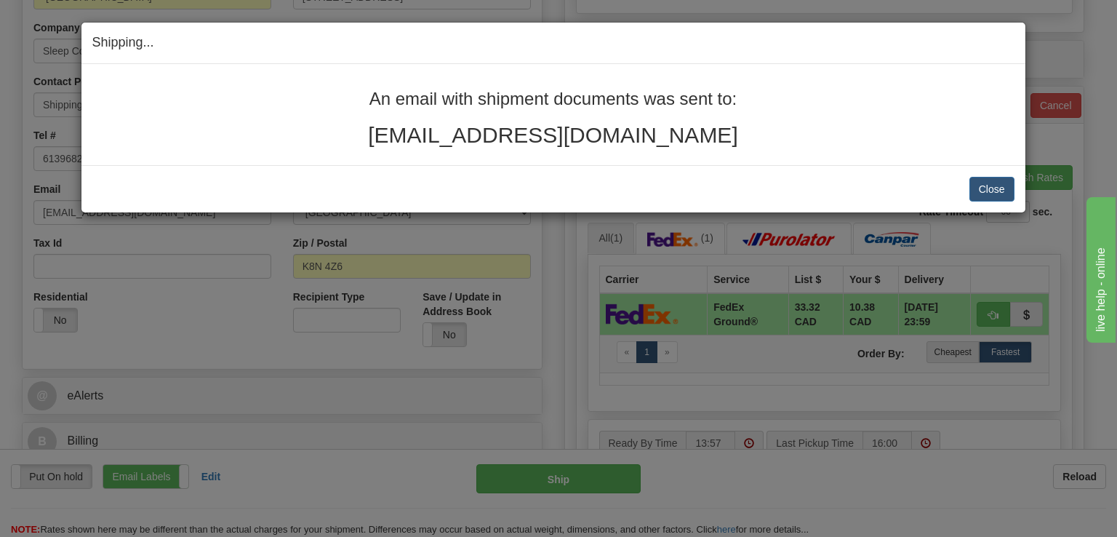
drag, startPoint x: 698, startPoint y: 135, endPoint x: 353, endPoint y: 92, distance: 348.1
click at [353, 92] on div "An email with shipment documents was sent to: sandradee.99@outlook.com" at bounding box center [553, 117] width 922 height 57
copy div "An email with shipment documents was sent to: sandradee.99@outlook.com"
click at [972, 184] on button "Close" at bounding box center [992, 189] width 45 height 25
